Goal: Transaction & Acquisition: Purchase product/service

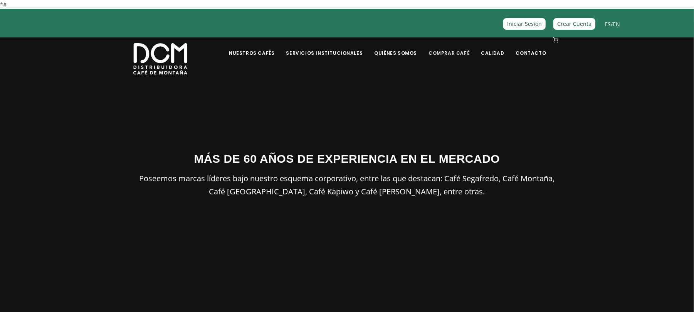
click at [459, 51] on link "Comprar Café" at bounding box center [449, 47] width 50 height 18
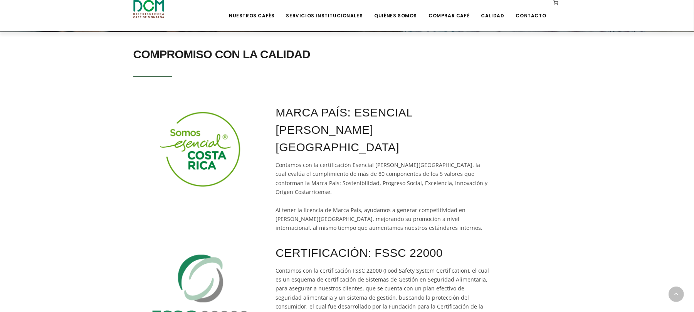
scroll to position [159, 0]
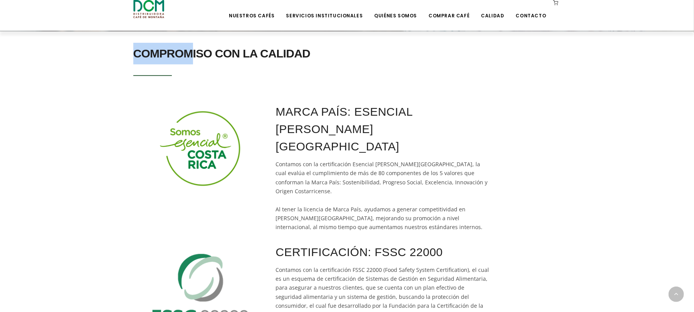
drag, startPoint x: 131, startPoint y: 51, endPoint x: 190, endPoint y: 57, distance: 59.7
click at [190, 57] on div "COMPROMISO CON LA CALIDAD" at bounding box center [346, 65] width 439 height 45
drag, startPoint x: 146, startPoint y: 64, endPoint x: 141, endPoint y: 58, distance: 7.9
click at [146, 64] on h2 "COMPROMISO CON LA CALIDAD" at bounding box center [346, 54] width 427 height 22
click at [133, 50] on h2 "COMPROMISO CON LA CALIDAD" at bounding box center [346, 54] width 427 height 22
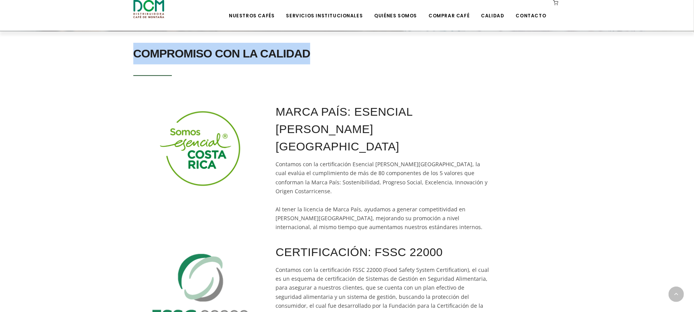
drag, startPoint x: 133, startPoint y: 49, endPoint x: 333, endPoint y: 45, distance: 199.9
click at [333, 45] on h2 "COMPROMISO CON LA CALIDAD" at bounding box center [346, 54] width 427 height 22
copy h2 "COMPROMISO CON LA CALIDAD"
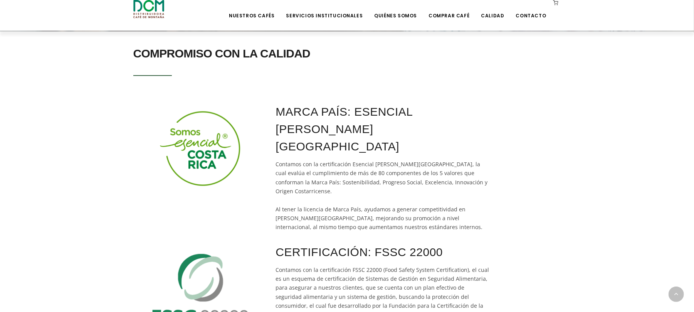
click at [283, 166] on lead "Contamos con la certificación Esencial Costa Rica, la cual evalúa el cumplimien…" at bounding box center [382, 195] width 212 height 70
click at [215, 144] on img at bounding box center [201, 148] width 114 height 91
click at [330, 167] on lead "Contamos con la certificación Esencial Costa Rica, la cual evalúa el cumplimien…" at bounding box center [382, 195] width 212 height 70
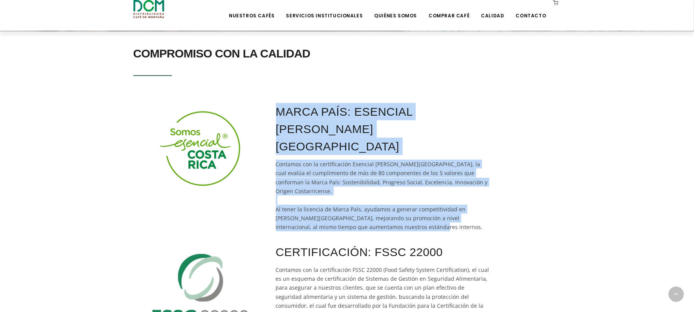
drag, startPoint x: 277, startPoint y: 108, endPoint x: 357, endPoint y: 193, distance: 116.9
click at [357, 193] on div "MARCA PAÍS: ESENCIAL COSTA RICA Contamos con la certificación Esencial Costa Ri…" at bounding box center [384, 167] width 220 height 129
copy div "MARCA PAÍS: ESENCIAL COSTA RICA Contamos con la certificación Esencial Costa Ri…"
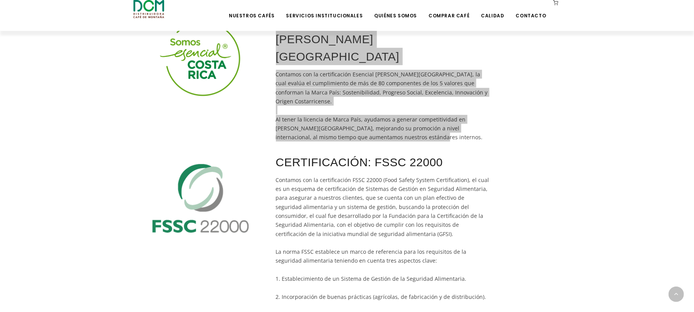
scroll to position [248, 0]
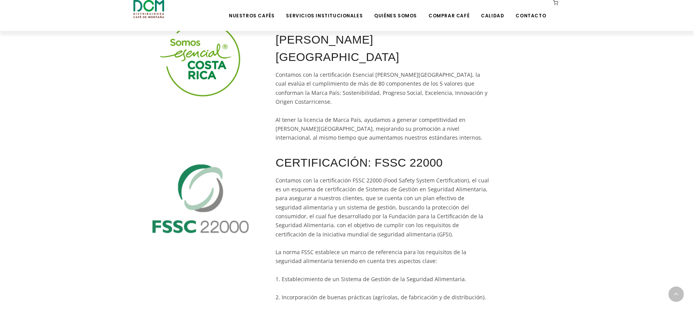
click at [292, 176] on lead "Contamos con la certificación FSSC 22000 (Food Safety System Certification), el…" at bounding box center [382, 251] width 213 height 151
click at [199, 174] on img at bounding box center [201, 199] width 114 height 91
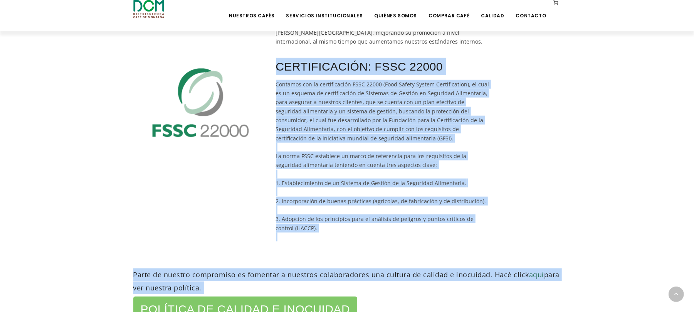
scroll to position [362, 0]
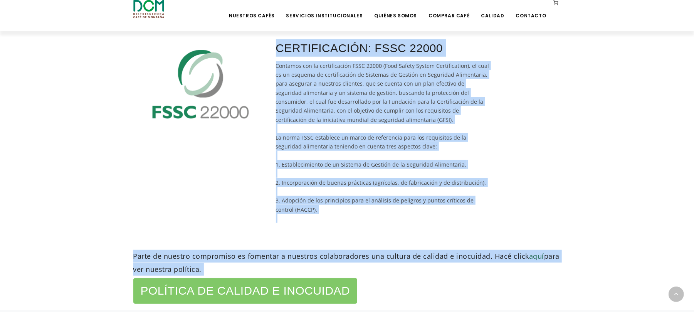
drag, startPoint x: 277, startPoint y: 122, endPoint x: 429, endPoint y: 173, distance: 160.8
click at [429, 173] on div "CERTIFICACIÓN: FSSC 22000 Contamos con la certificación FSSC 22000 (Food Safety…" at bounding box center [384, 131] width 220 height 184
copy div "CERTIFICACIÓN: FSSC 22000 Contamos con la certificación FSSC 22000 (Food Safety…"
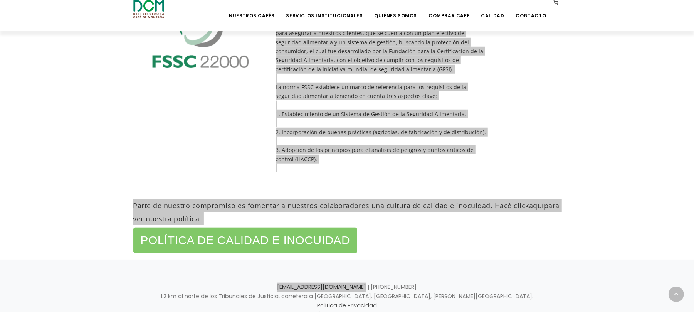
scroll to position [412, 0]
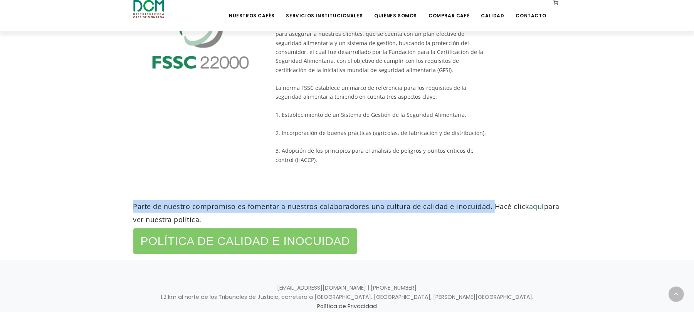
drag, startPoint x: 132, startPoint y: 169, endPoint x: 491, endPoint y: 167, distance: 358.9
click at [491, 200] on div "Parte de nuestro compromiso es fomentar a nuestros colaboradores una cultura de…" at bounding box center [346, 228] width 439 height 56
copy h5 "Parte de nuestro compromiso es fomentar a nuestros colaboradores una cultura de…"
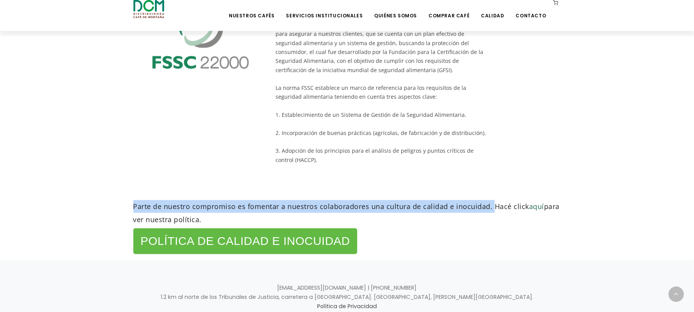
click at [270, 233] on h2 "Política de Calidad e Inocuidad" at bounding box center [245, 241] width 209 height 16
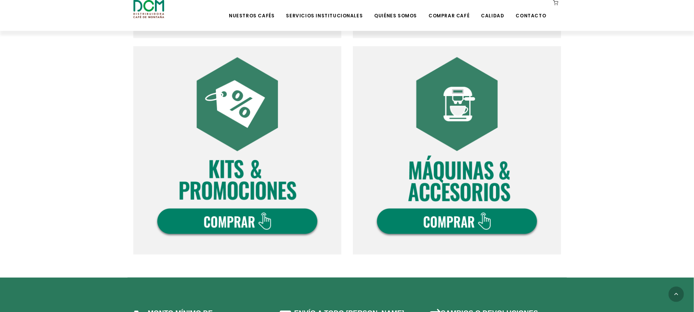
scroll to position [359, 0]
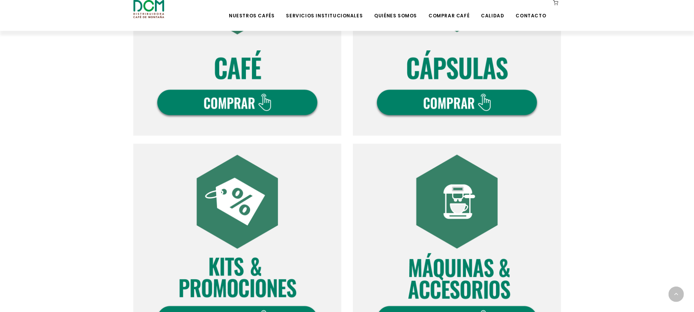
click at [244, 108] on img at bounding box center [237, 32] width 208 height 208
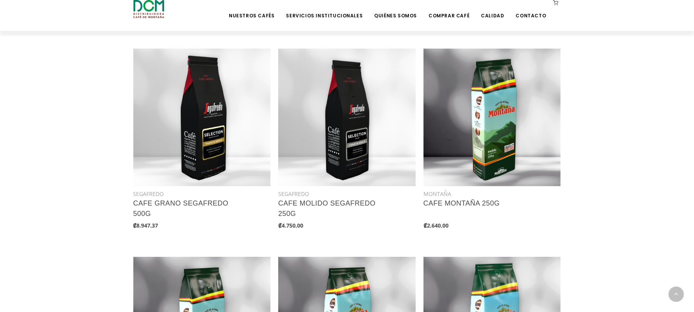
scroll to position [360, 0]
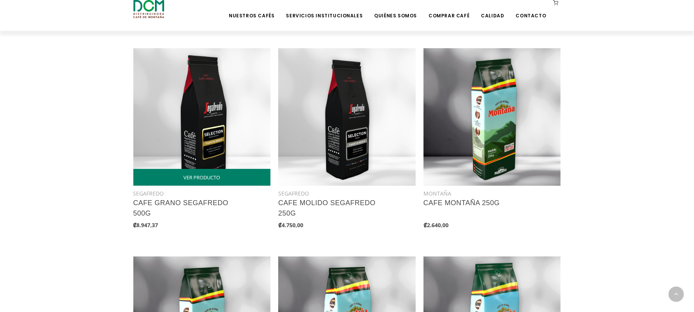
click at [213, 148] on img at bounding box center [201, 116] width 137 height 137
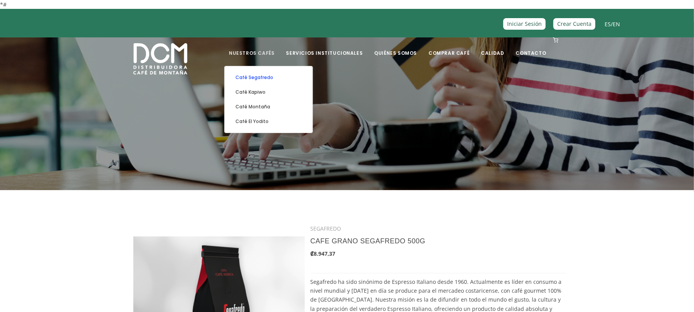
click at [275, 79] on link "Café Segafredo" at bounding box center [268, 77] width 80 height 15
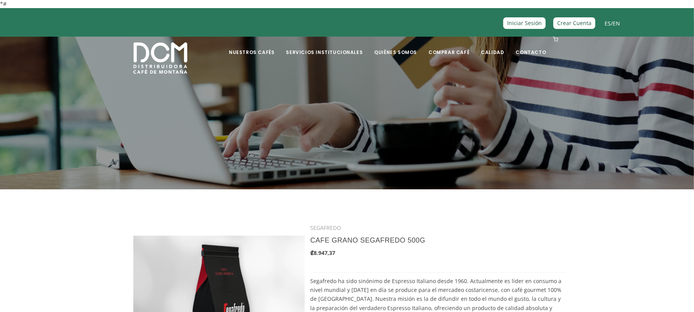
scroll to position [0, 0]
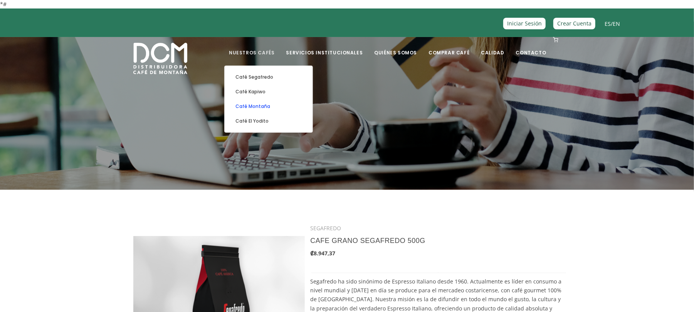
click at [275, 107] on link "Café Montaña" at bounding box center [268, 106] width 80 height 15
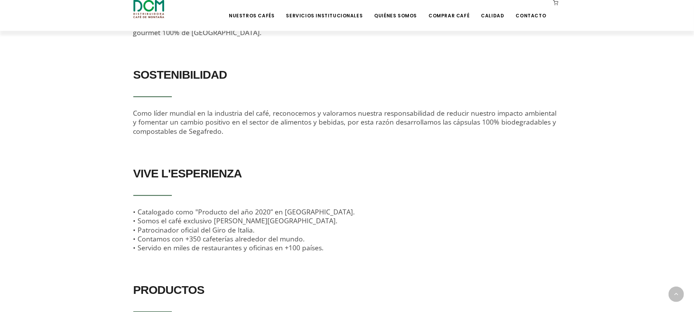
scroll to position [366, 0]
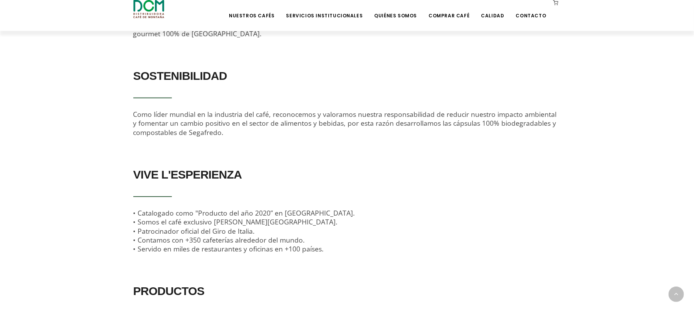
click at [138, 109] on span "Como líder mundial en la industria del café, reconocemos y valoramos nuestra re…" at bounding box center [344, 122] width 423 height 27
drag, startPoint x: 133, startPoint y: 102, endPoint x: 243, endPoint y: 127, distance: 112.9
click at [243, 127] on div "SOSTENIBILIDAD Como líder mundial en la industria del café, reconocemos y valor…" at bounding box center [346, 101] width 427 height 72
copy span "Como líder mundial en la industria del café, reconocemos y valoramos nuestra re…"
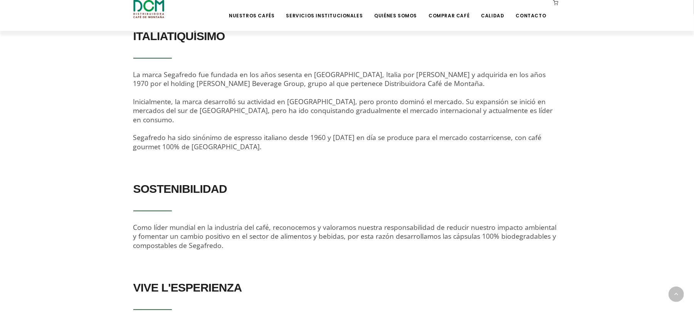
scroll to position [250, 0]
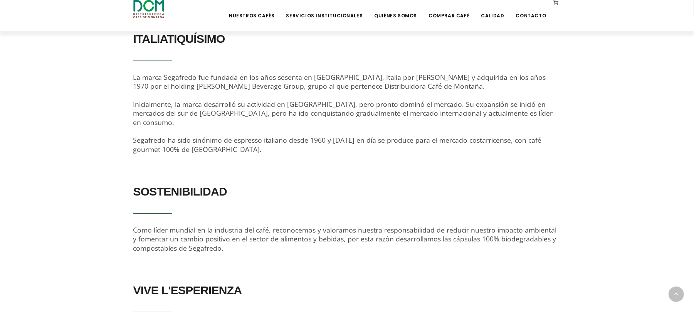
click at [243, 190] on h2 "SOSTENIBILIDAD" at bounding box center [346, 192] width 427 height 22
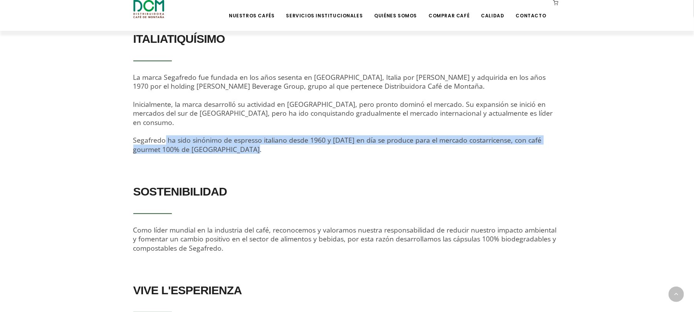
drag, startPoint x: 132, startPoint y: 132, endPoint x: 206, endPoint y: 141, distance: 75.2
click at [206, 141] on div "ITALIATIQUÍSIMO La marca Segafredo fue fundada en los años sesenta en Bolonia, …" at bounding box center [346, 96] width 439 height 137
copy span "Segafredo ha sido sinónimo de espresso italiano desde 1960 y hoy en día se prod…"
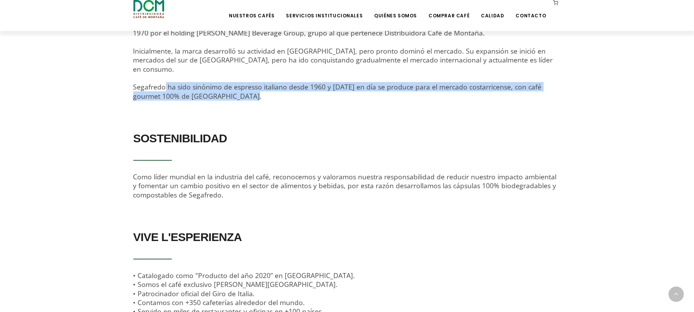
scroll to position [307, 0]
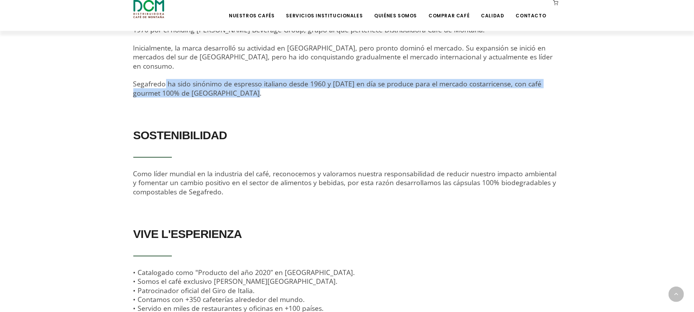
drag, startPoint x: 132, startPoint y: 165, endPoint x: 228, endPoint y: 185, distance: 98.0
click at [228, 185] on div "SOSTENIBILIDAD Como líder mundial en la industria del café, reconocemos y valor…" at bounding box center [346, 165] width 439 height 83
copy span "Como líder mundial en la industria del café, reconocemos y valoramos nuestra re…"
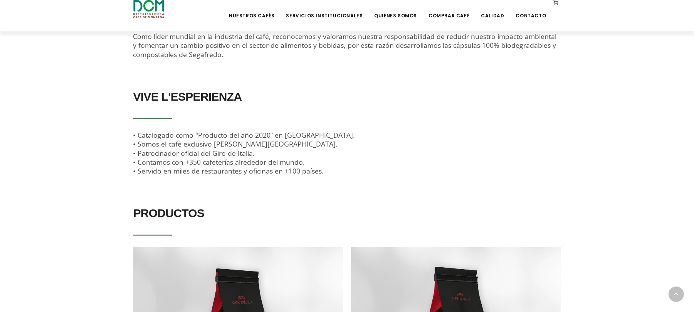
scroll to position [444, 0]
drag, startPoint x: 330, startPoint y: 162, endPoint x: 131, endPoint y: 124, distance: 202.4
click at [131, 124] on div "VIVE L'ESPERIENZA • Catalogado como "Producto del año 2020” en Francia. • Somos…" at bounding box center [346, 135] width 439 height 101
copy span "• Catalogado como "Producto del año 2020” en Francia. • Somos el café exclusivo…"
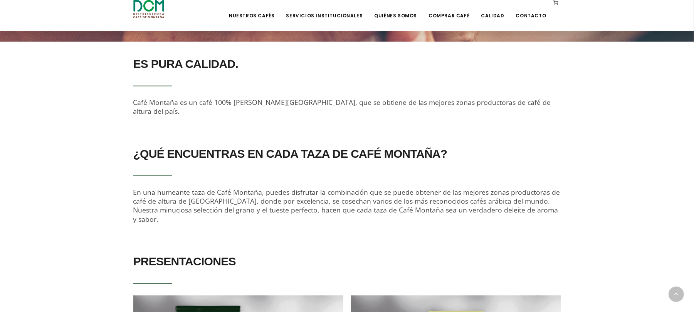
scroll to position [225, 0]
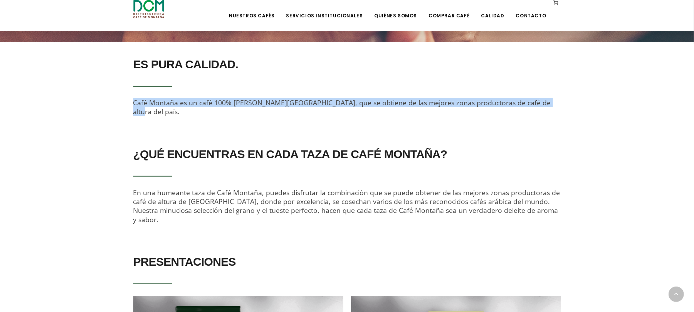
drag, startPoint x: 134, startPoint y: 102, endPoint x: 548, endPoint y: 105, distance: 414.0
click at [548, 105] on div "ES PURA CALIDAD. Café Montaña es un café 100% puro de Costa Rica, que se obtien…" at bounding box center [346, 85] width 427 height 63
copy span "Café Montaña es un café 100% puro de Costa Rica, que se obtiene de las mejores …"
